Goal: Information Seeking & Learning: Check status

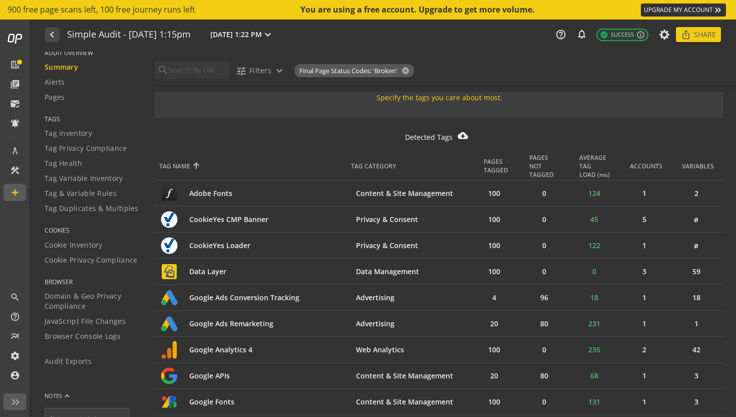
scroll to position [27, 0]
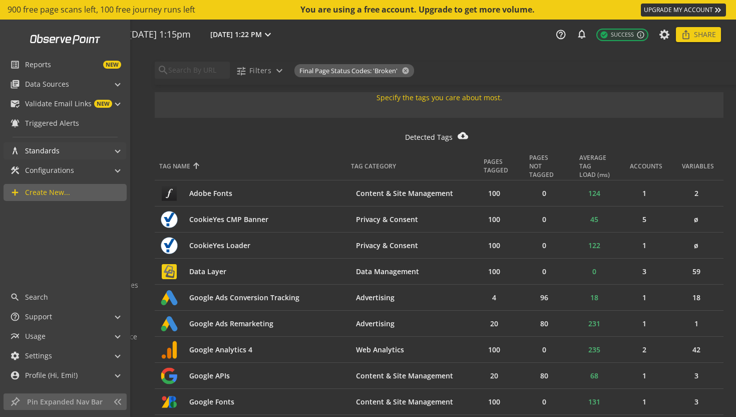
click at [116, 149] on span at bounding box center [118, 149] width 4 height 11
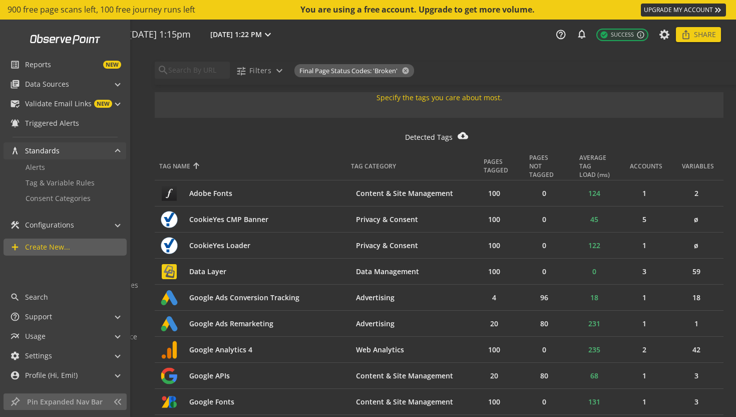
click at [116, 149] on span at bounding box center [118, 152] width 4 height 11
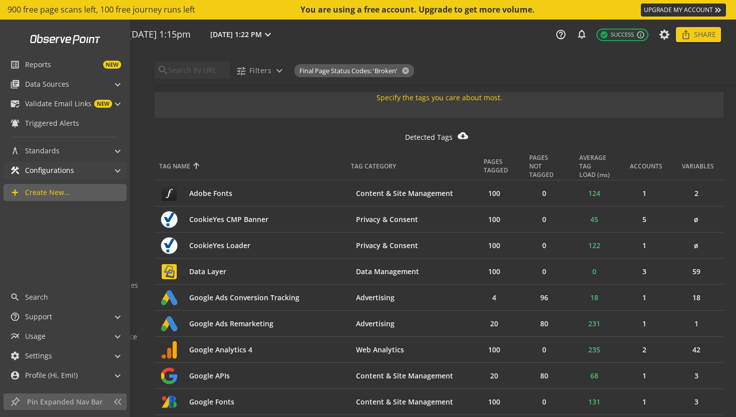
click at [117, 171] on span at bounding box center [118, 169] width 4 height 11
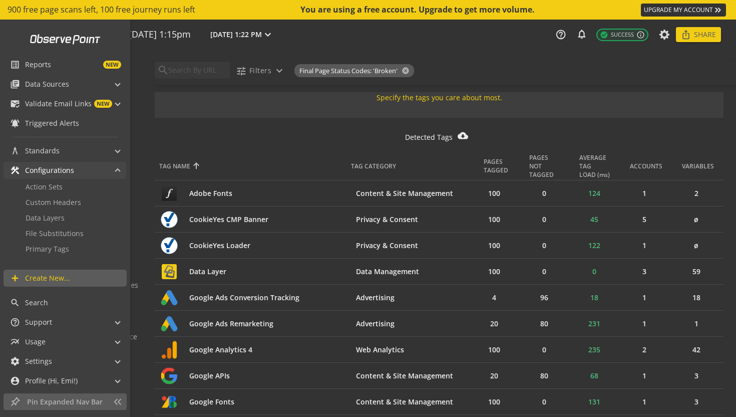
scroll to position [5, 0]
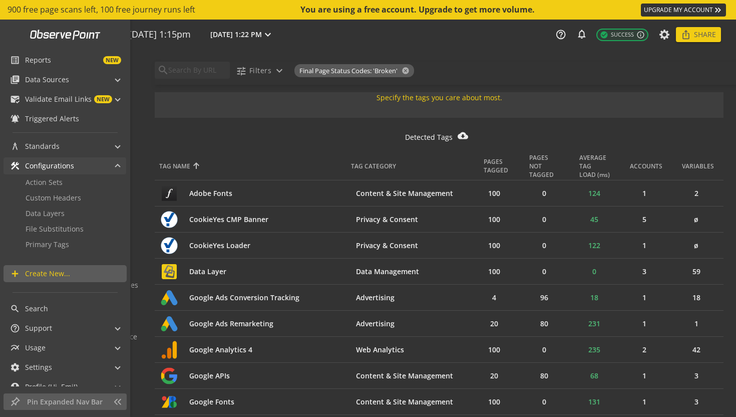
click at [116, 164] on span at bounding box center [118, 167] width 4 height 11
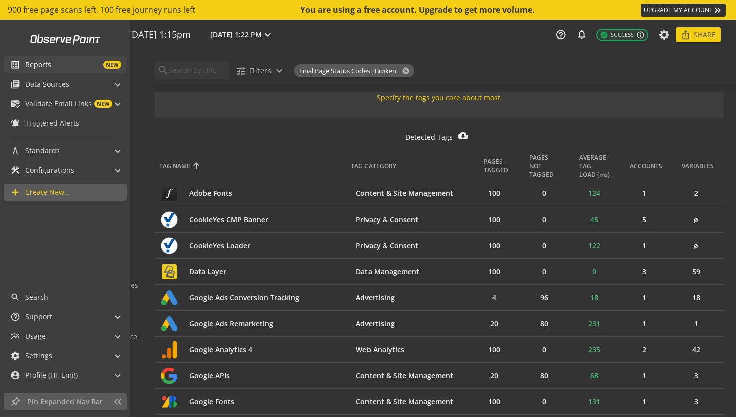
click at [61, 65] on span "NEW" at bounding box center [86, 65] width 70 height 8
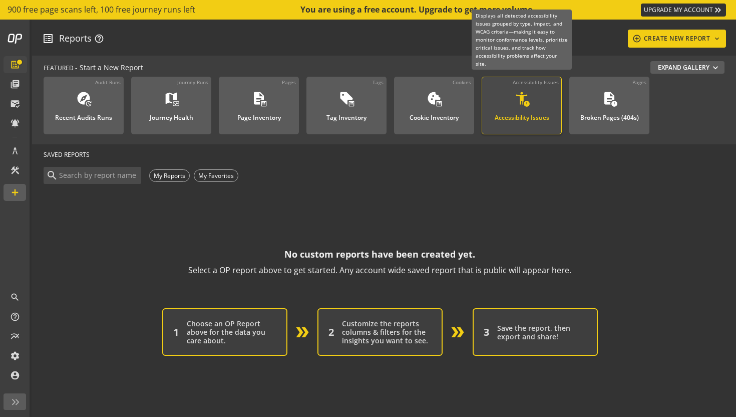
click at [523, 114] on div "Accessibility Issues" at bounding box center [522, 114] width 55 height 13
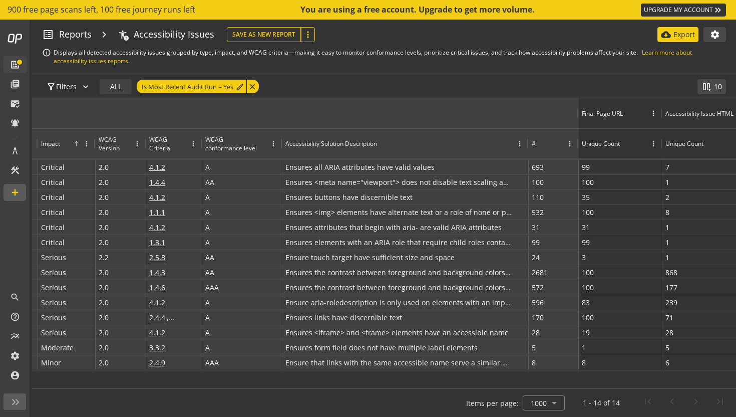
scroll to position [0, 392]
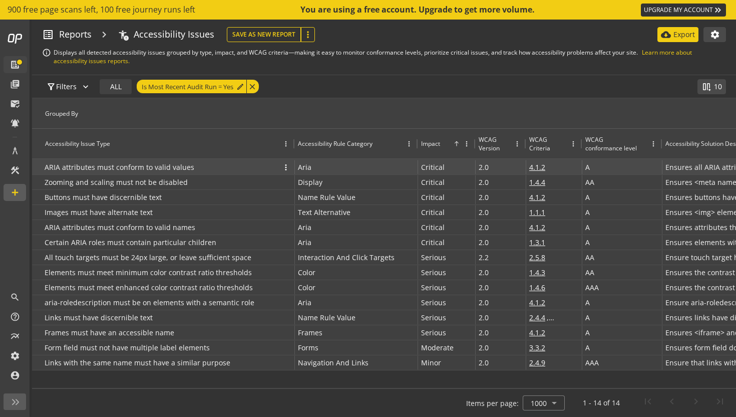
click at [168, 168] on p "ARIA attributes must conform to valid values" at bounding box center [120, 167] width 150 height 15
click at [287, 168] on span "more_vert" at bounding box center [285, 167] width 9 height 9
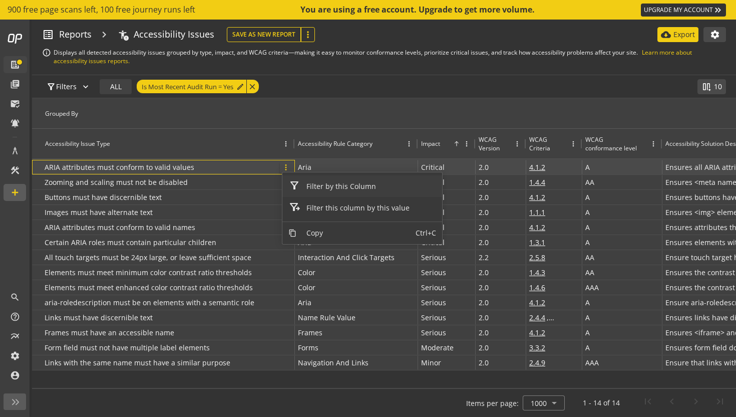
click at [287, 168] on span "more_vert" at bounding box center [285, 167] width 9 height 9
click at [552, 167] on icon "open_in_new" at bounding box center [551, 167] width 9 height 9
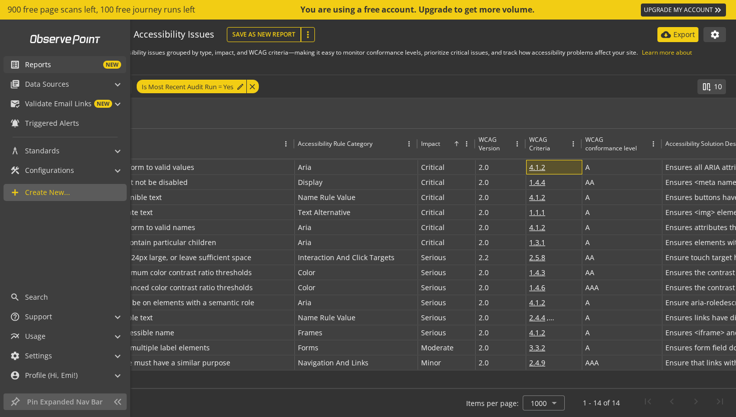
click at [13, 65] on mat-icon "list_alt" at bounding box center [15, 65] width 10 height 10
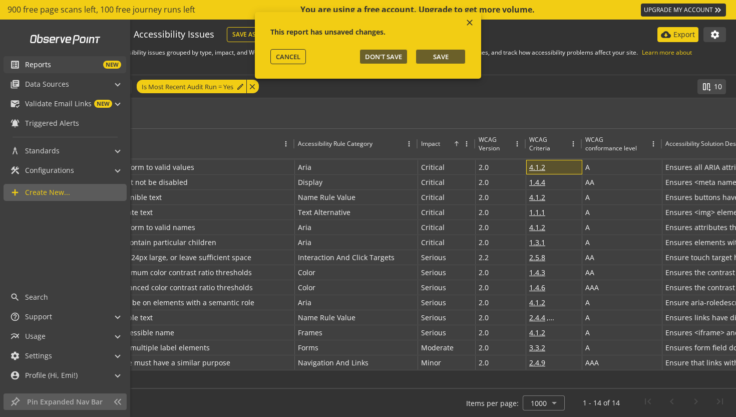
click at [13, 64] on mat-icon "list_alt" at bounding box center [15, 65] width 10 height 10
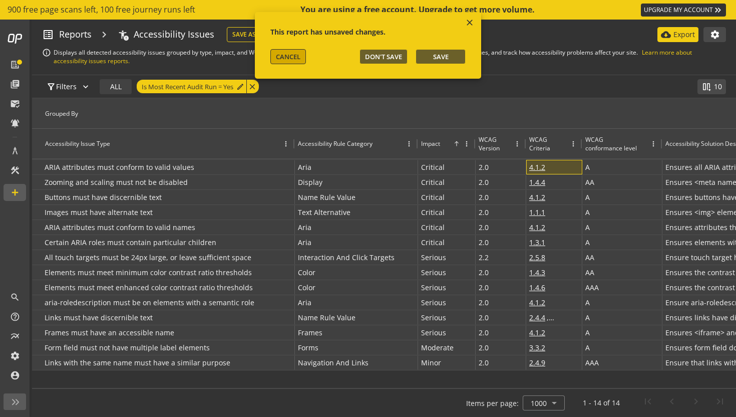
click at [281, 60] on span "CANCEL" at bounding box center [288, 56] width 25 height 9
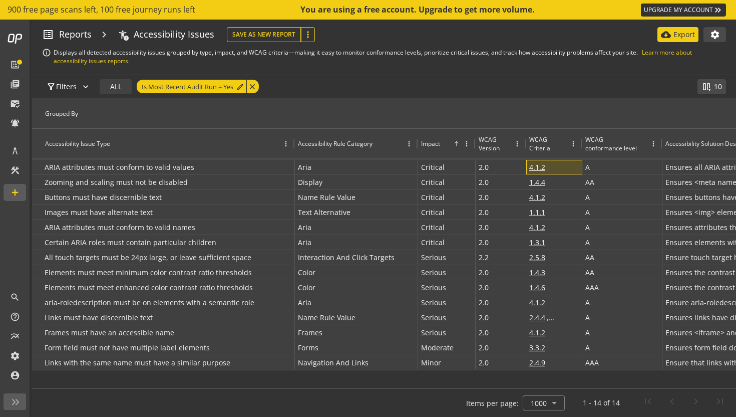
click at [102, 36] on mat-icon "chevron_right" at bounding box center [104, 34] width 25 height 15
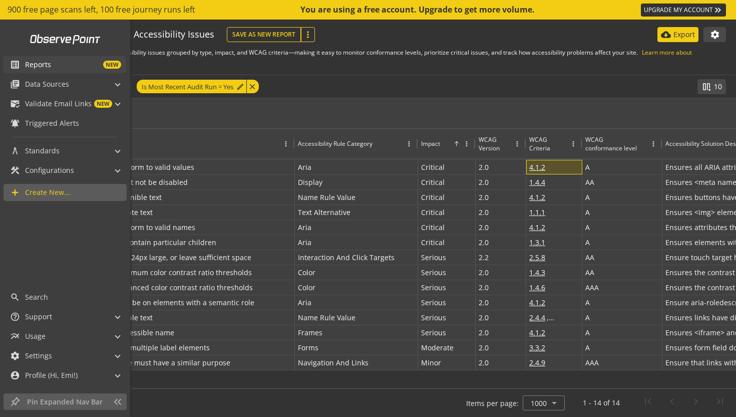
click at [30, 65] on span "Reports" at bounding box center [38, 65] width 26 height 10
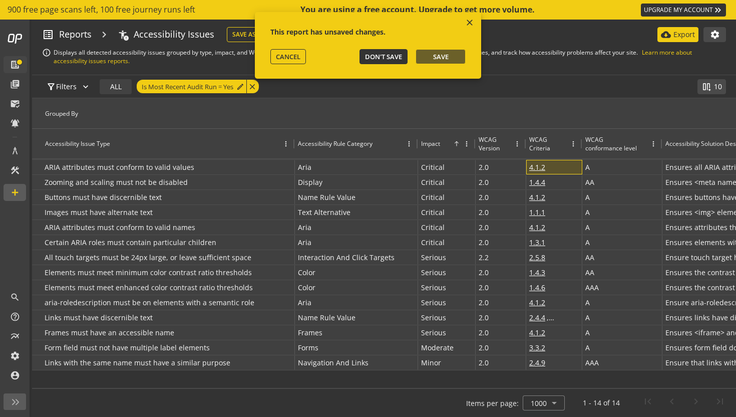
click at [402, 54] on button "Don't Save" at bounding box center [383, 56] width 48 height 15
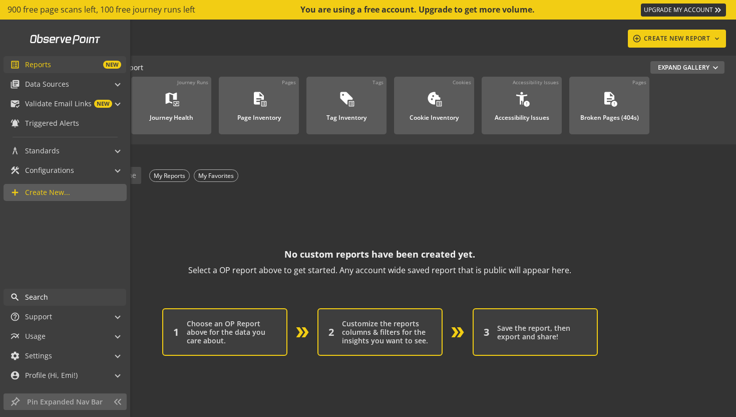
click at [34, 294] on span "Search" at bounding box center [36, 297] width 23 height 10
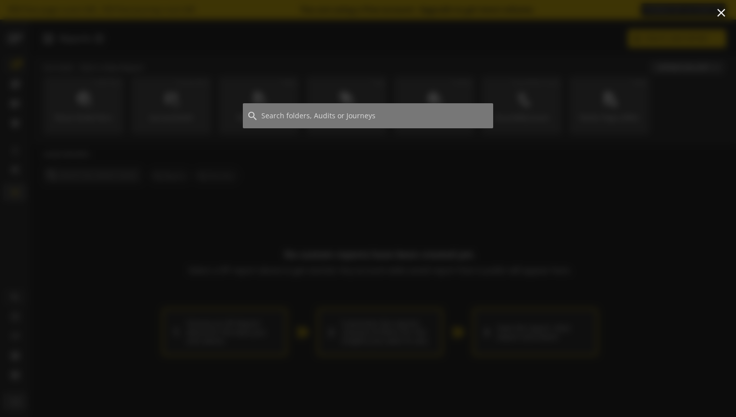
click at [350, 210] on div at bounding box center [368, 222] width 736 height 388
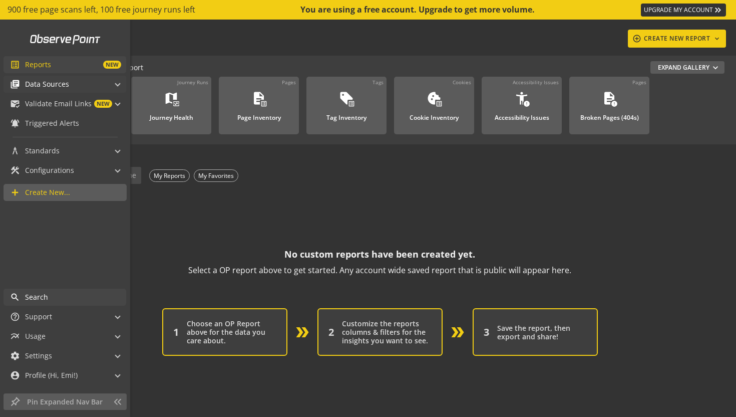
click at [118, 85] on span at bounding box center [118, 83] width 4 height 11
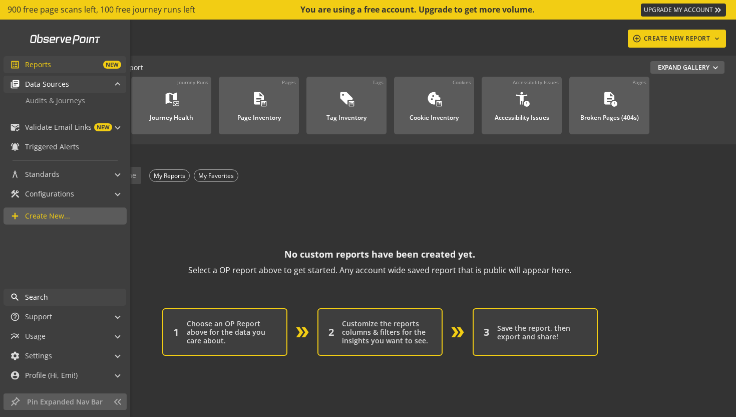
click at [117, 83] on span at bounding box center [118, 85] width 4 height 11
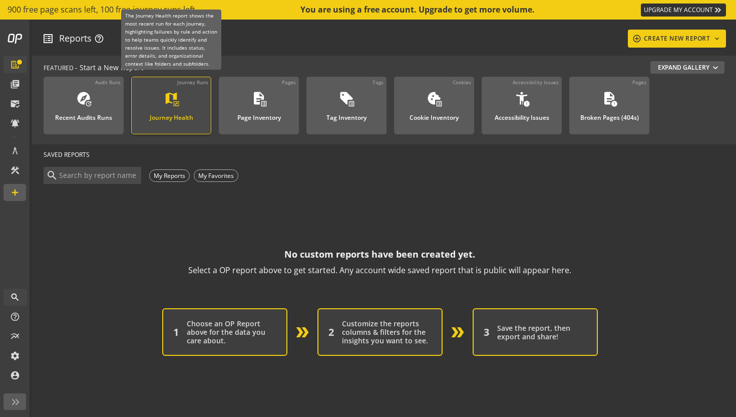
click at [168, 118] on div "Journey Health" at bounding box center [172, 114] width 44 height 13
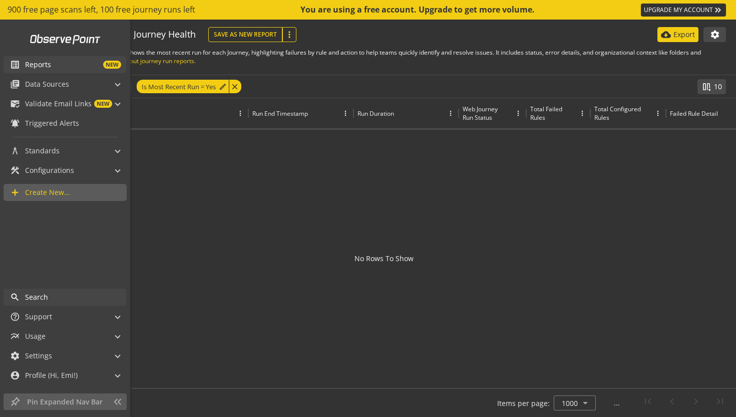
click at [26, 65] on span "Reports" at bounding box center [38, 65] width 26 height 10
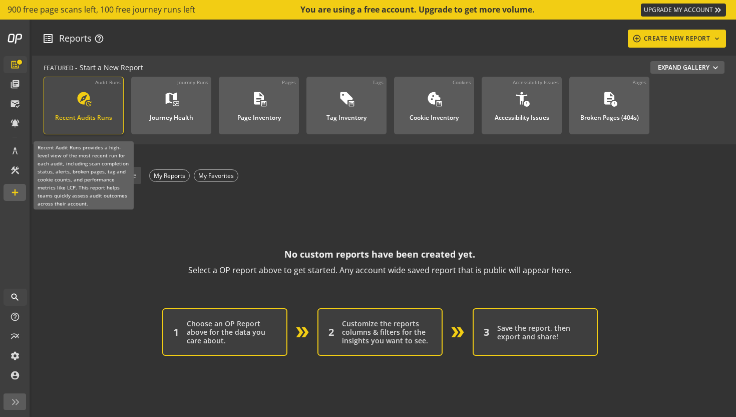
click at [102, 116] on div "Recent Audits Runs" at bounding box center [83, 114] width 57 height 13
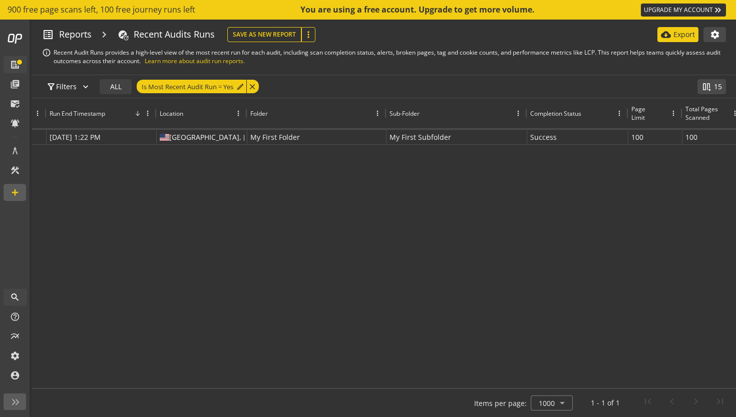
scroll to position [0, 194]
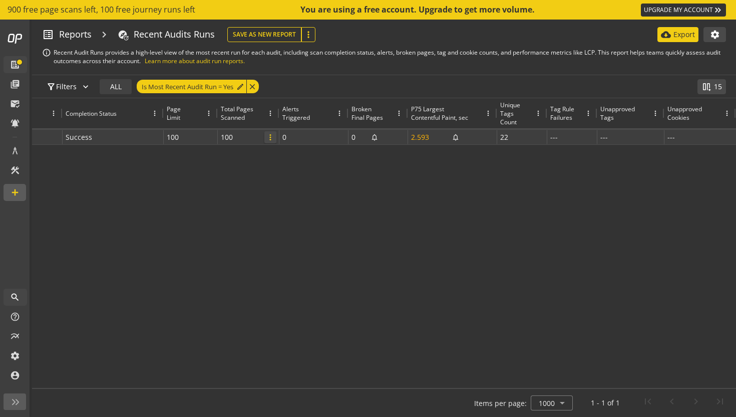
click at [272, 139] on span "more_vert" at bounding box center [270, 137] width 9 height 9
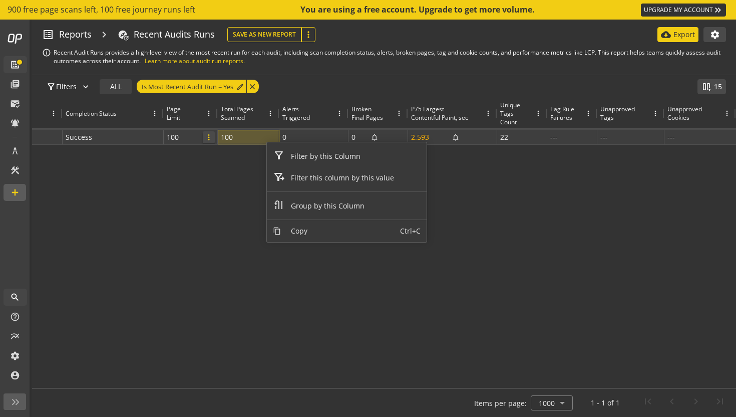
click at [210, 138] on span "more_vert" at bounding box center [208, 137] width 9 height 9
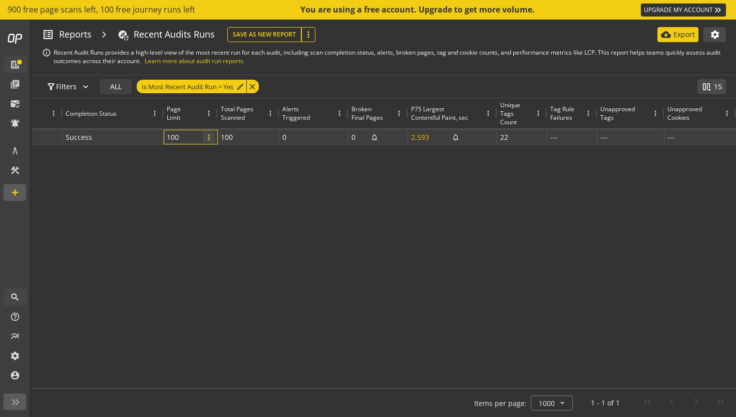
click at [209, 137] on span "more_vert" at bounding box center [208, 137] width 9 height 9
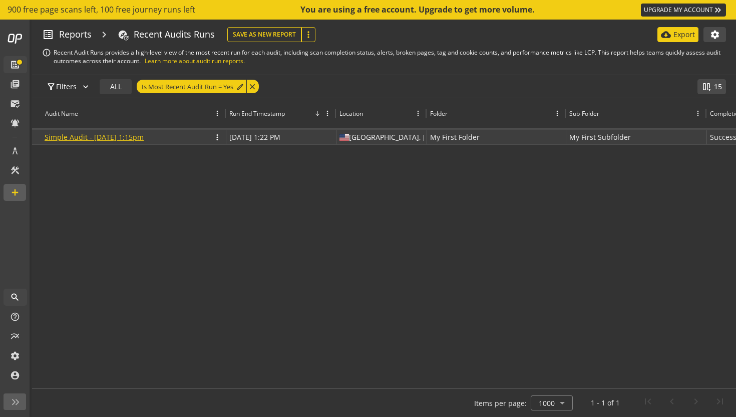
click at [144, 138] on link "Simple Audit - [DATE] 1:15pm" at bounding box center [94, 137] width 99 height 10
